Goal: Task Accomplishment & Management: Complete application form

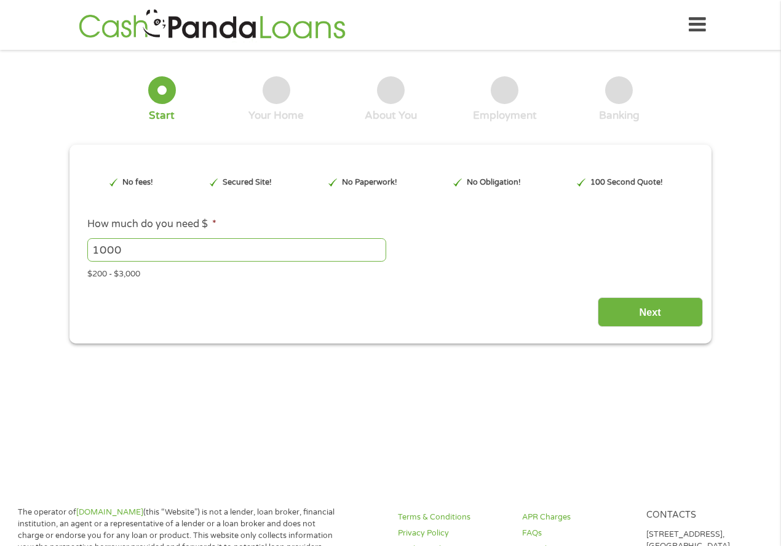
type input "CjwKCAjw7fzDBhA7EiwAOqJkh5cP9wSZBEuk7zOERI8pfQwBvV3ns2cK8XUvgsKHLL01ET9ocRjgZBo…"
click at [642, 313] on input "Next" at bounding box center [650, 312] width 105 height 30
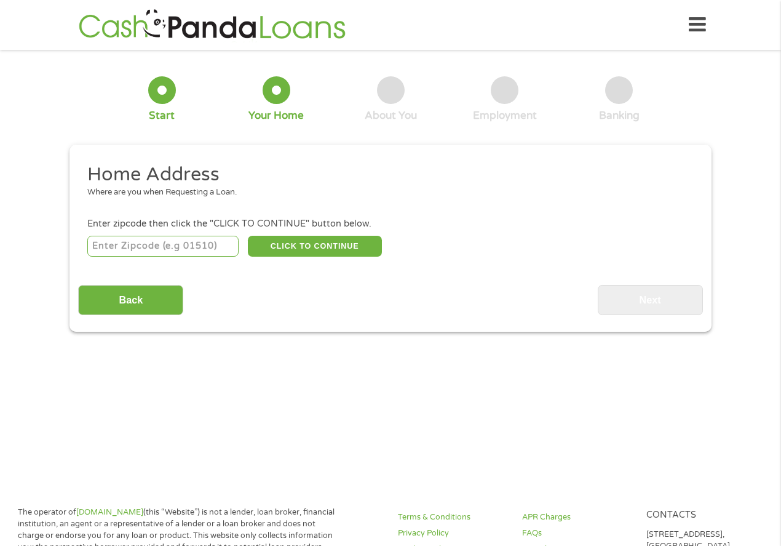
click at [181, 245] on input "number" at bounding box center [163, 246] width 152 height 21
type input "27344"
select select "[US_STATE]"
click at [291, 244] on button "CLICK TO CONTINUE" at bounding box center [315, 246] width 134 height 21
type input "27344"
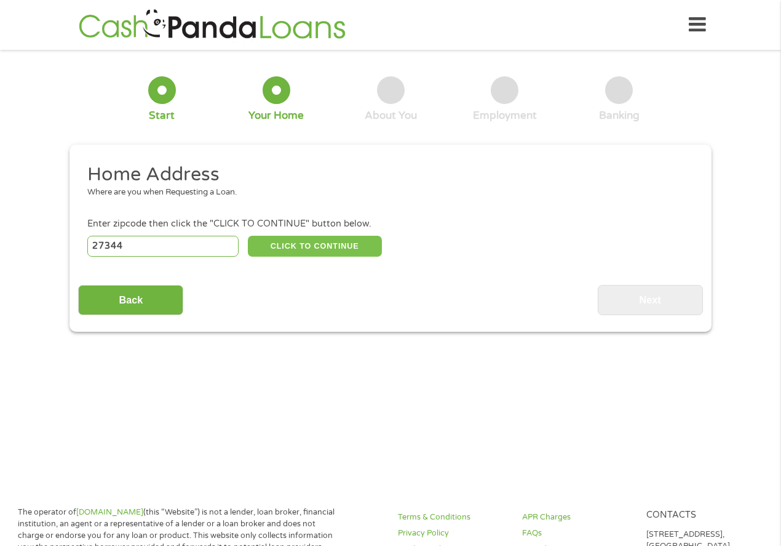
type input "[GEOGRAPHIC_DATA]"
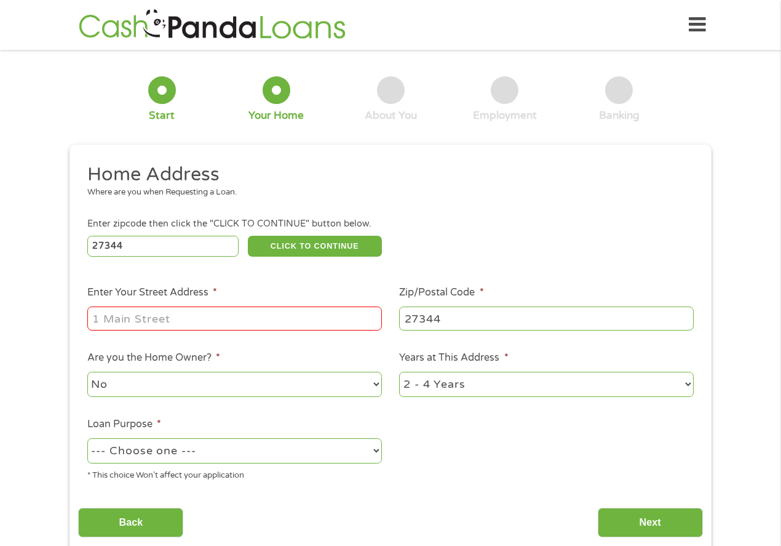
click at [227, 313] on input "Enter Your Street Address *" at bounding box center [234, 317] width 295 height 23
type input "[STREET_ADDRESS][PERSON_NAME]"
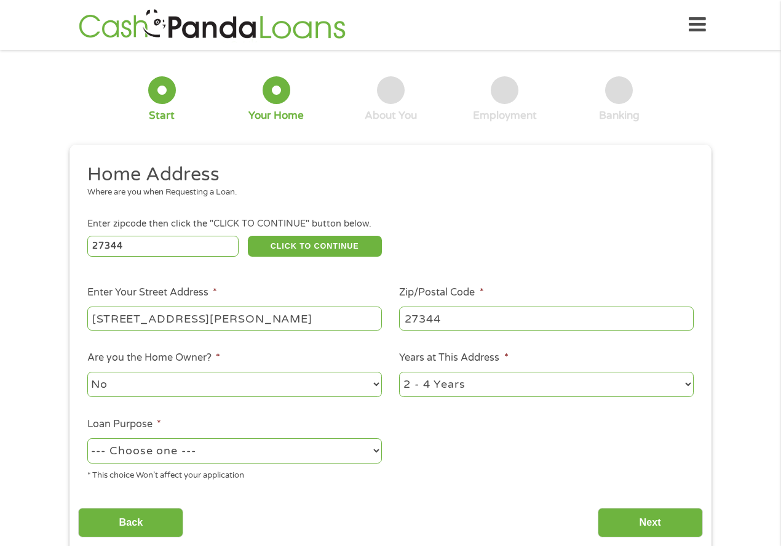
click at [151, 448] on select "--- Choose one --- Pay Bills Debt Consolidation Home Improvement Major Purchase…" at bounding box center [234, 450] width 295 height 25
select select "majorpurchase"
click at [87, 439] on select "--- Choose one --- Pay Bills Debt Consolidation Home Improvement Major Purchase…" at bounding box center [234, 450] width 295 height 25
click at [619, 387] on select "1 Year or less 1 - 2 Years 2 - 4 Years Over 4 Years" at bounding box center [546, 384] width 295 height 25
select select "60months"
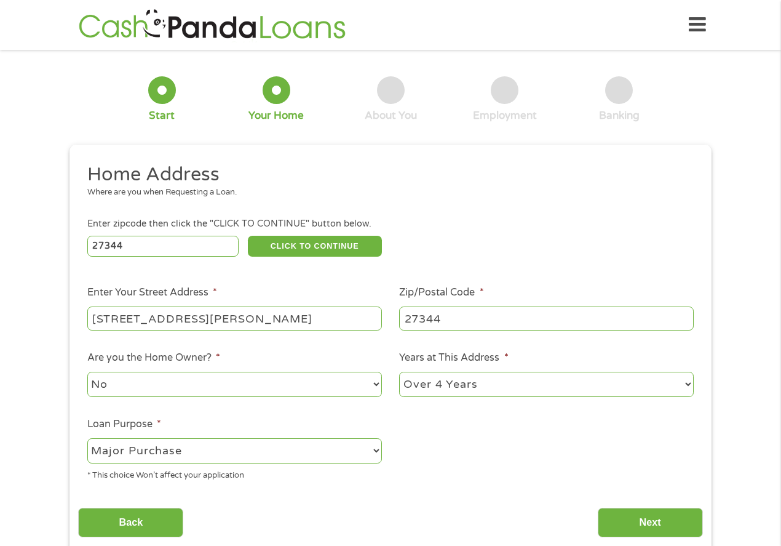
click at [399, 372] on select "1 Year or less 1 - 2 Years 2 - 4 Years Over 4 Years" at bounding box center [546, 384] width 295 height 25
click at [637, 519] on input "Next" at bounding box center [650, 523] width 105 height 30
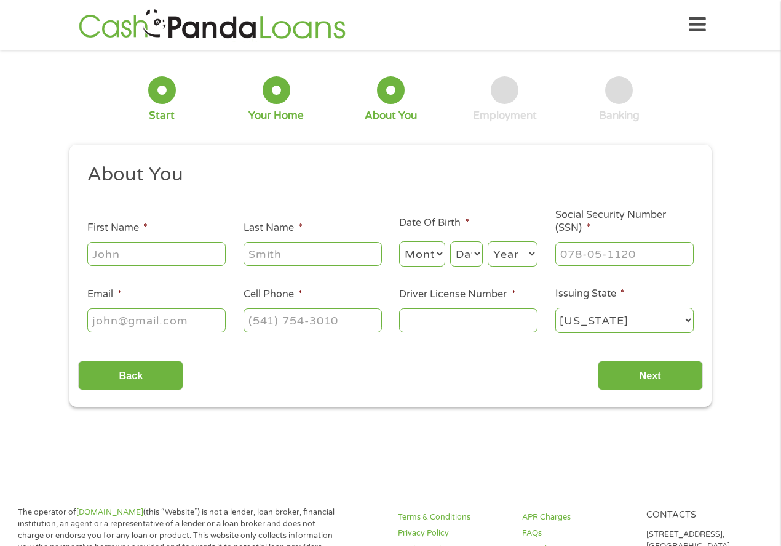
click at [197, 253] on input "First Name *" at bounding box center [156, 253] width 138 height 23
type input "[PERSON_NAME]"
type input "[EMAIL_ADDRESS][DOMAIN_NAME]"
type input "[PHONE_NUMBER]"
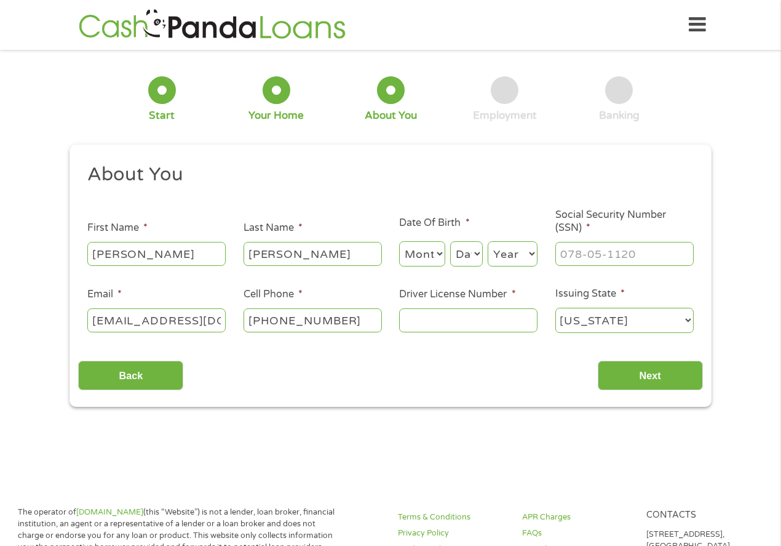
click at [455, 316] on input "Driver License Number *" at bounding box center [468, 319] width 138 height 23
type input "38147391"
click at [604, 253] on input "___-__-____" at bounding box center [625, 253] width 138 height 23
type input "244-77-1513"
click at [671, 387] on input "Next" at bounding box center [650, 376] width 105 height 30
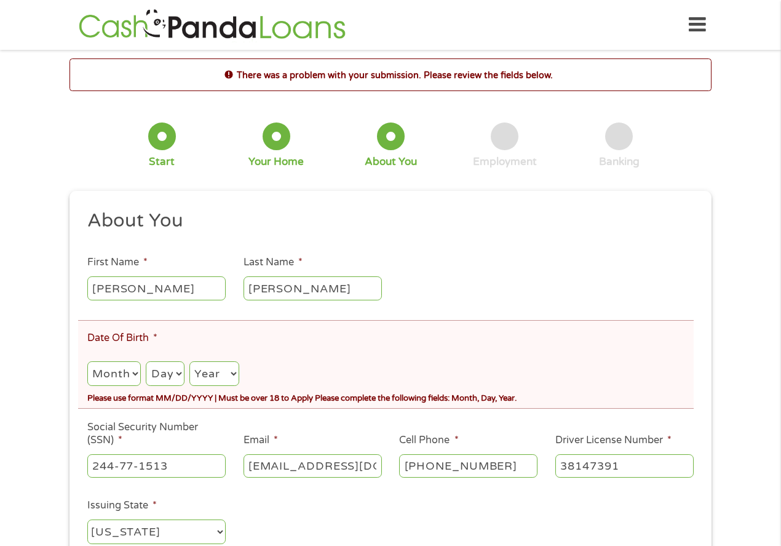
scroll to position [5, 5]
click at [124, 375] on select "Month 1 2 3 4 5 6 7 8 9 10 11 12" at bounding box center [114, 373] width 54 height 25
select select "1"
click at [87, 362] on select "Month 1 2 3 4 5 6 7 8 9 10 11 12" at bounding box center [114, 373] width 54 height 25
click at [159, 381] on select "Day 1 2 3 4 5 6 7 8 9 10 11 12 13 14 15 16 17 18 19 20 21 22 23 24 25 26 27 28 …" at bounding box center [165, 373] width 38 height 25
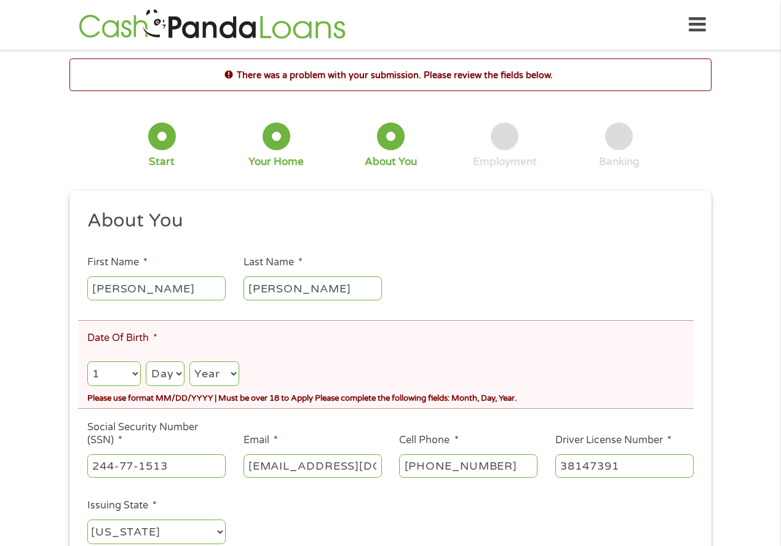
select select "14"
click at [146, 362] on select "Day 1 2 3 4 5 6 7 8 9 10 11 12 13 14 15 16 17 18 19 20 21 22 23 24 25 26 27 28 …" at bounding box center [165, 373] width 38 height 25
click at [217, 381] on select "Year [DATE] 2006 2005 2004 2003 2002 2001 2000 1999 1998 1997 1996 1995 1994 19…" at bounding box center [214, 373] width 50 height 25
select select "1994"
click at [191, 362] on select "Year [DATE] 2006 2005 2004 2003 2002 2001 2000 1999 1998 1997 1996 1995 1994 19…" at bounding box center [214, 373] width 50 height 25
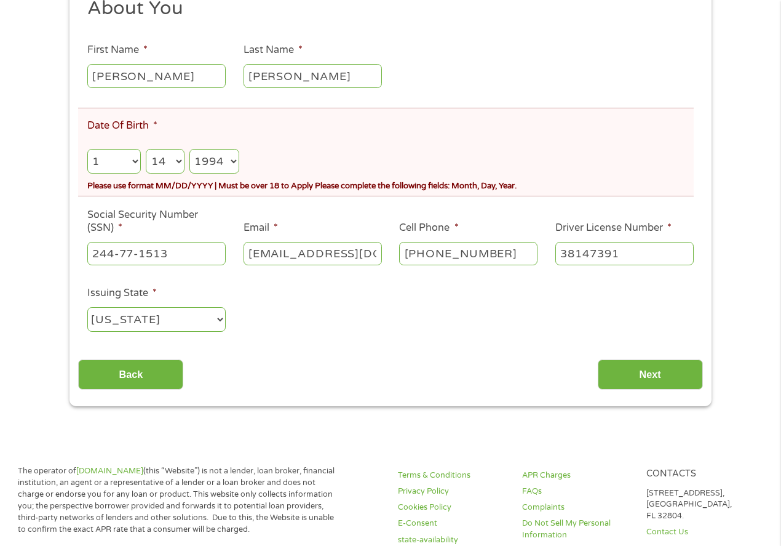
scroll to position [229, 0]
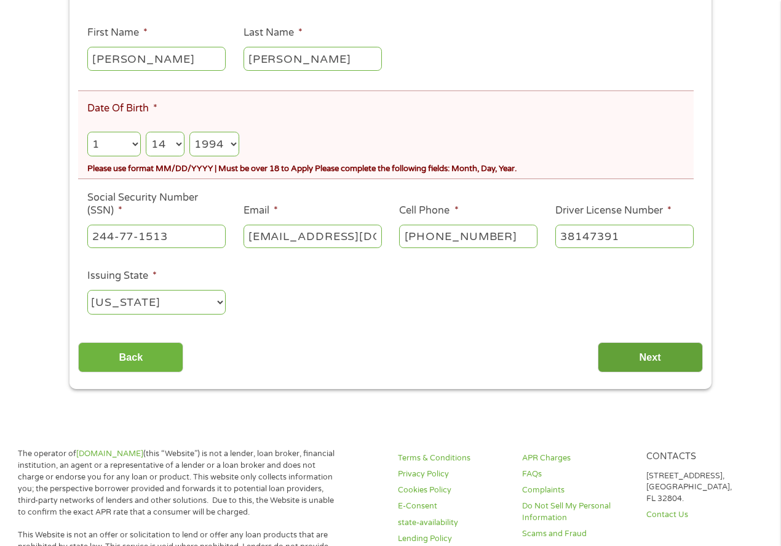
click at [637, 360] on input "Next" at bounding box center [650, 357] width 105 height 30
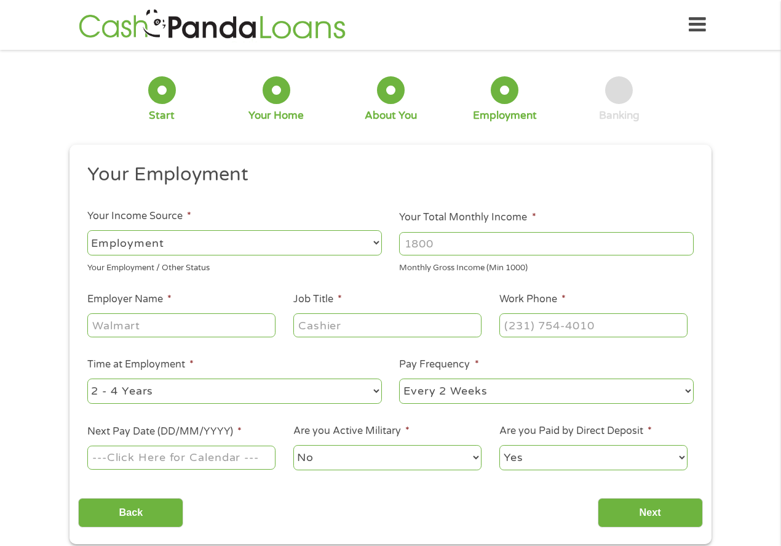
scroll to position [5, 5]
click at [309, 239] on select "--- Choose one --- Employment [DEMOGRAPHIC_DATA] Benefits" at bounding box center [234, 242] width 295 height 25
click at [87, 230] on select "--- Choose one --- Employment [DEMOGRAPHIC_DATA] Benefits" at bounding box center [234, 242] width 295 height 25
click at [442, 244] on input "Your Total Monthly Income *" at bounding box center [546, 243] width 295 height 23
type input "1600"
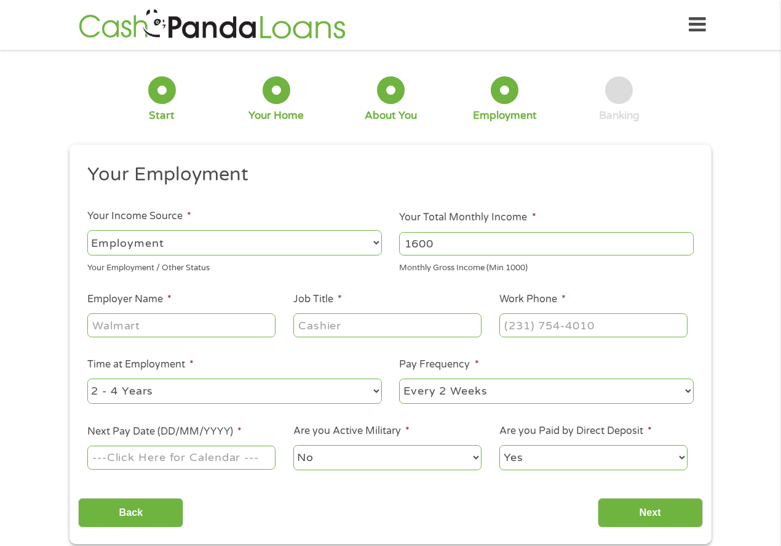
click at [211, 328] on input "Employer Name *" at bounding box center [181, 324] width 188 height 23
type input "Primrose"
click at [340, 320] on input "Job Title *" at bounding box center [387, 324] width 188 height 23
type input "Chef"
click at [560, 331] on input "(___) ___-____" at bounding box center [594, 324] width 188 height 23
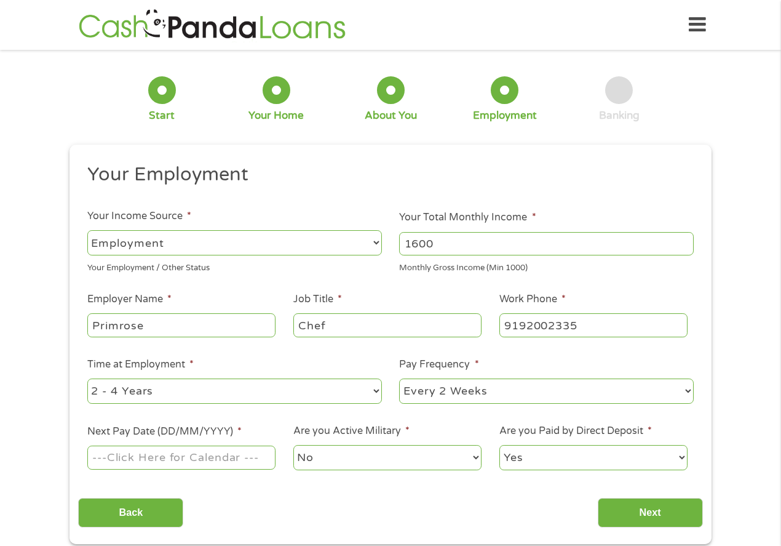
type input "[PHONE_NUMBER]"
click at [181, 396] on select "--- Choose one --- 1 Year or less 1 - 2 Years 2 - 4 Years Over 4 Years" at bounding box center [234, 390] width 295 height 25
select select "24months"
click at [87, 378] on select "--- Choose one --- 1 Year or less 1 - 2 Years 2 - 4 Years Over 4 Years" at bounding box center [234, 390] width 295 height 25
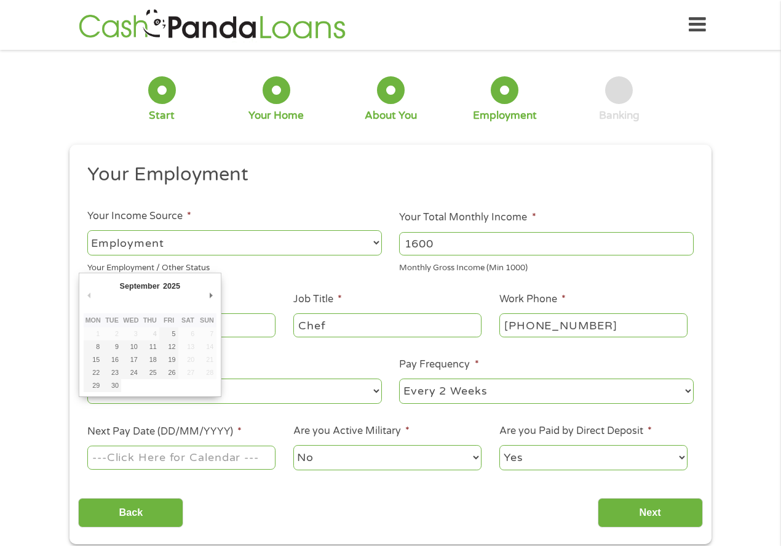
click at [241, 464] on input "Next Pay Date (DD/MM/YYYY) *" at bounding box center [181, 456] width 188 height 23
type input "[DATE]"
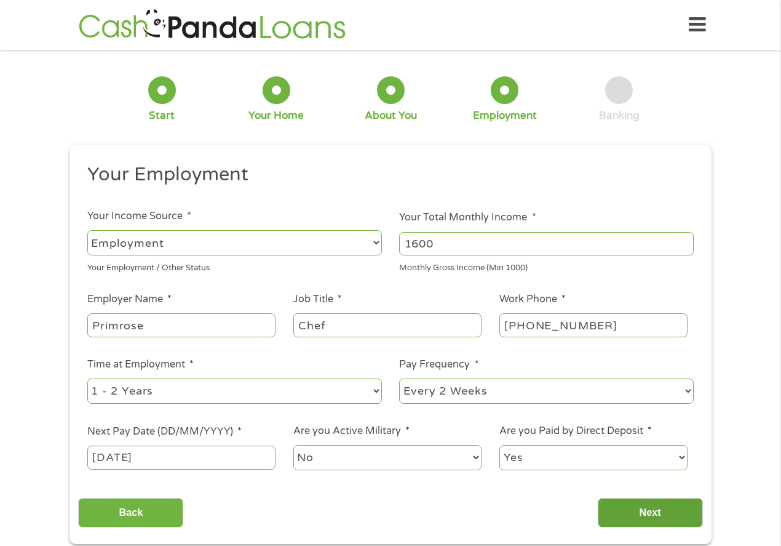
click at [624, 517] on input "Next" at bounding box center [650, 513] width 105 height 30
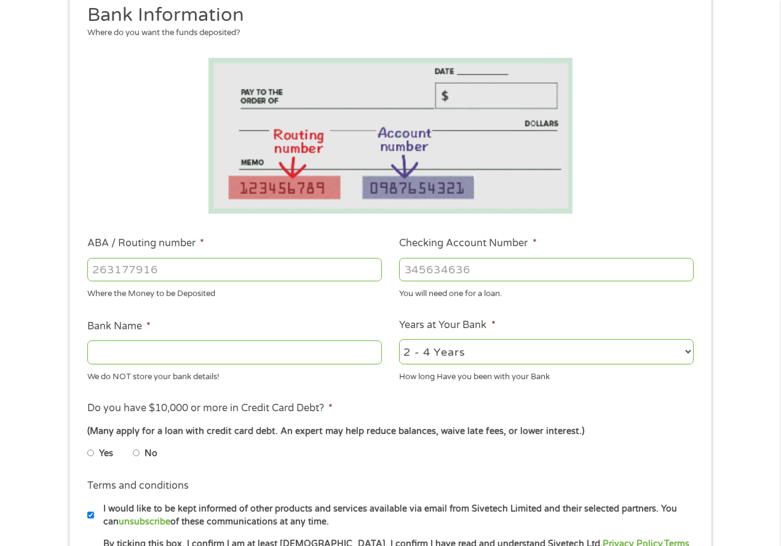
scroll to position [166, 0]
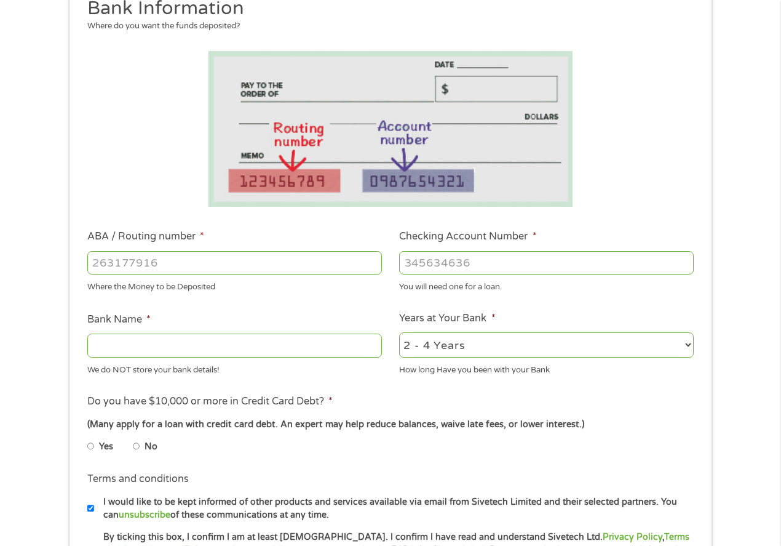
click at [272, 262] on input "ABA / Routing number *" at bounding box center [234, 262] width 295 height 23
type input "253177049"
click at [534, 268] on input "Checking Account Number *" at bounding box center [546, 262] width 295 height 23
type input "STATE EMPLOYEES CREDIT UNION"
type input "81776790"
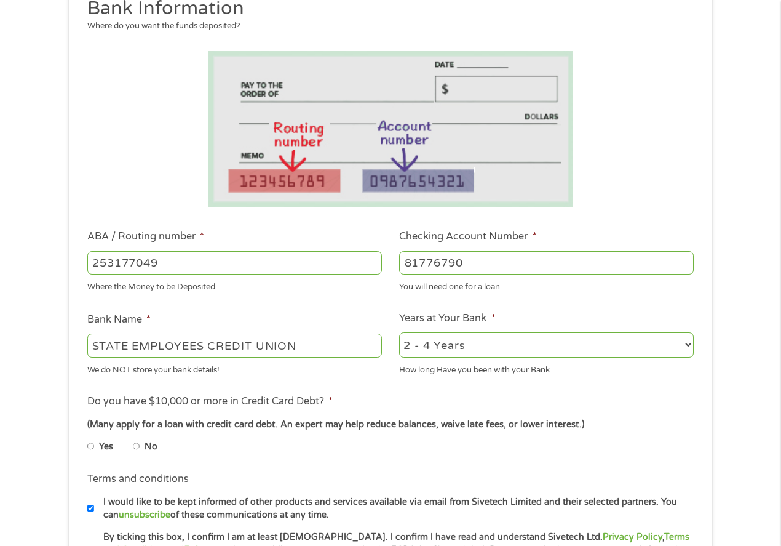
click at [506, 346] on select "2 - 4 Years 6 - 12 Months 1 - 2 Years Over 4 Years" at bounding box center [546, 344] width 295 height 25
select select "24months"
click at [399, 332] on select "2 - 4 Years 6 - 12 Months 1 - 2 Years Over 4 Years" at bounding box center [546, 344] width 295 height 25
click at [456, 397] on li "Do you have $10,000 or more in Credit Card Debt? * (Many apply for a loan with …" at bounding box center [390, 428] width 624 height 69
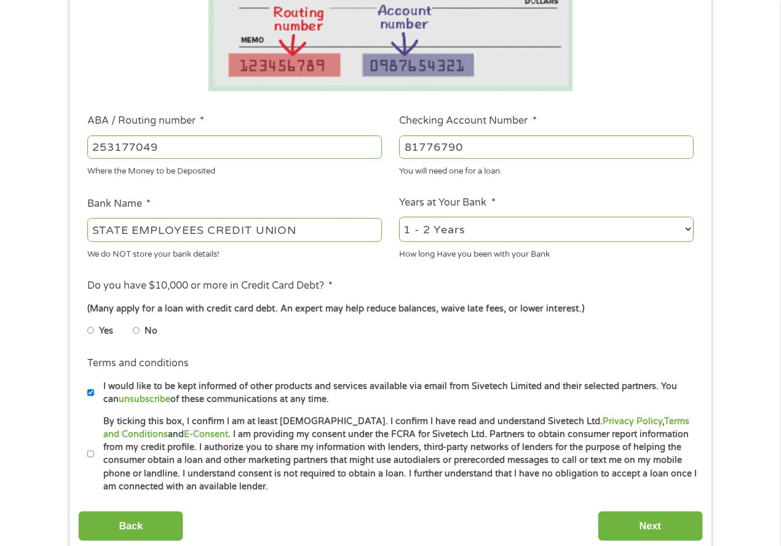
scroll to position [283, 0]
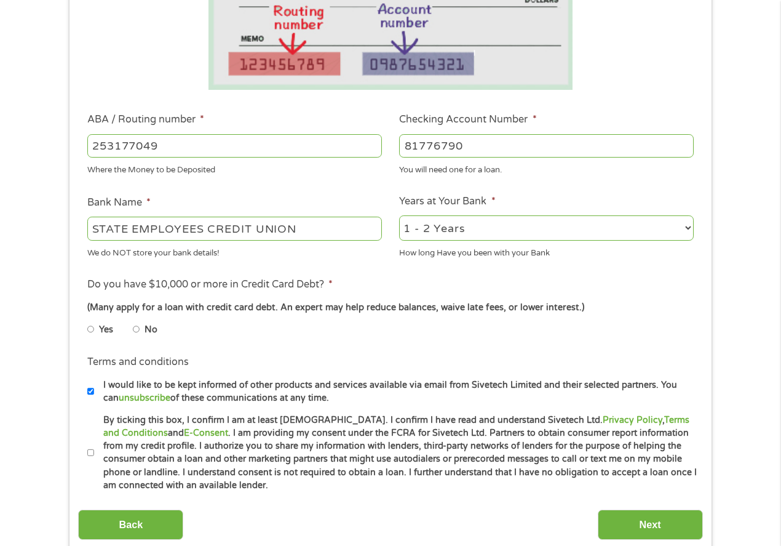
click at [137, 330] on input "No" at bounding box center [136, 329] width 7 height 20
radio input "true"
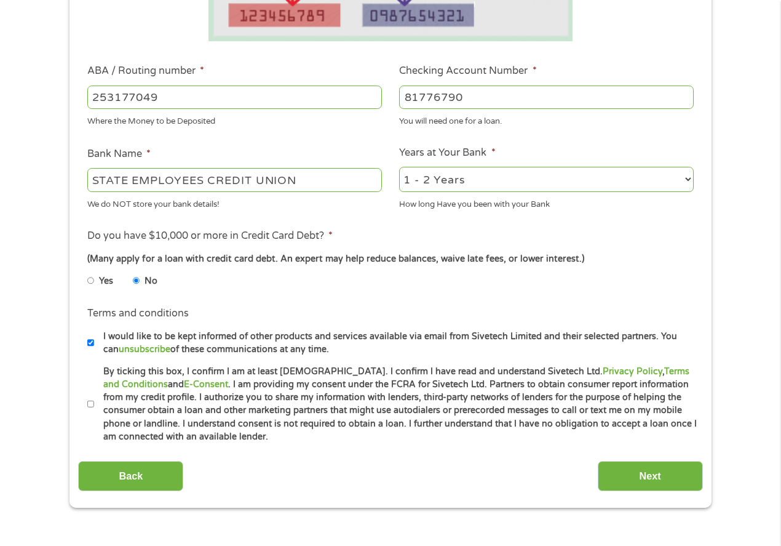
scroll to position [332, 0]
click at [91, 401] on input "By ticking this box, I confirm I am at least [DEMOGRAPHIC_DATA]. I confirm I ha…" at bounding box center [90, 404] width 7 height 20
checkbox input "true"
click at [638, 476] on input "Next" at bounding box center [650, 475] width 105 height 30
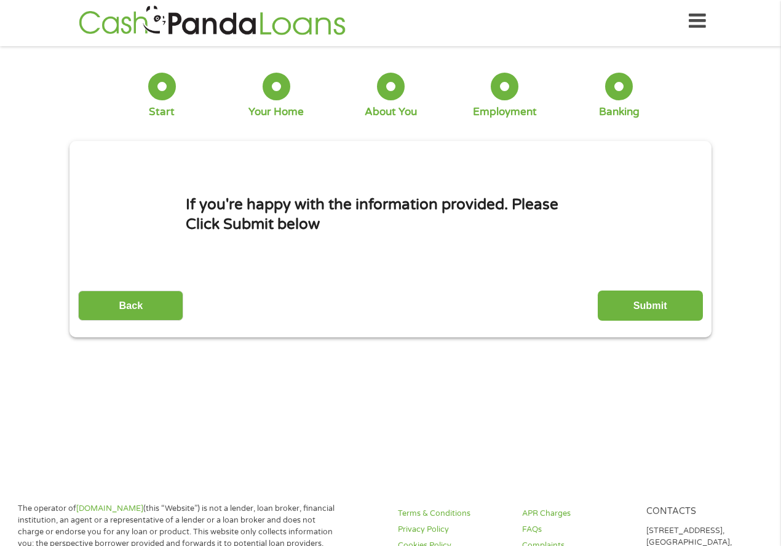
scroll to position [0, 0]
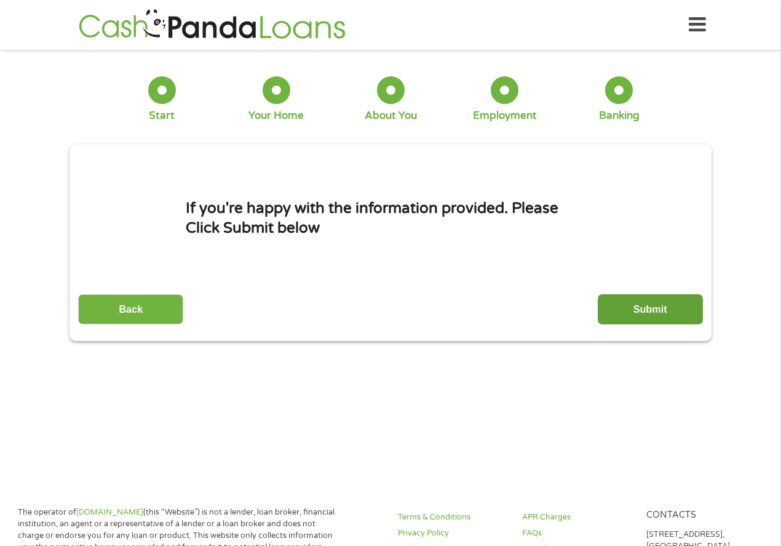
click at [630, 306] on input "Submit" at bounding box center [650, 309] width 105 height 30
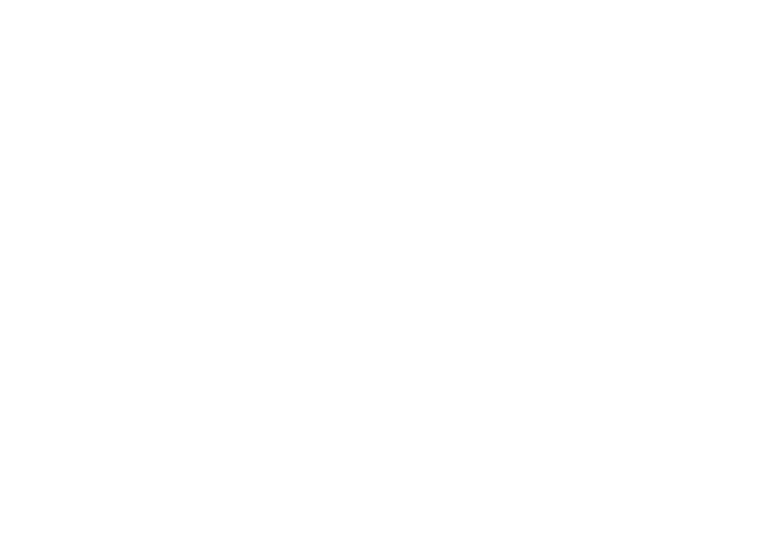
type input "CjwKCAjw7fzDBhA7EiwAOqJkh5cP9wSZBEuk7zOERI8pfQwBvV3ns2cK8XUvgsKHLL01ET9ocRjgZBo…"
